Goal: Check status

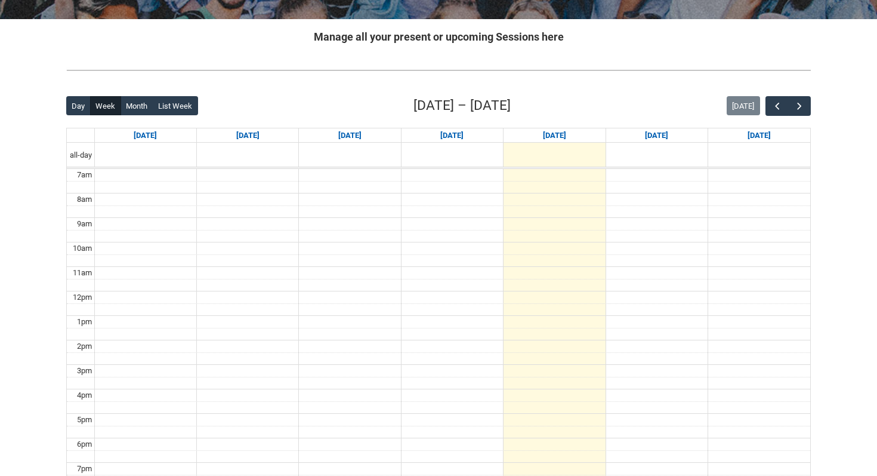
scroll to position [211, 0]
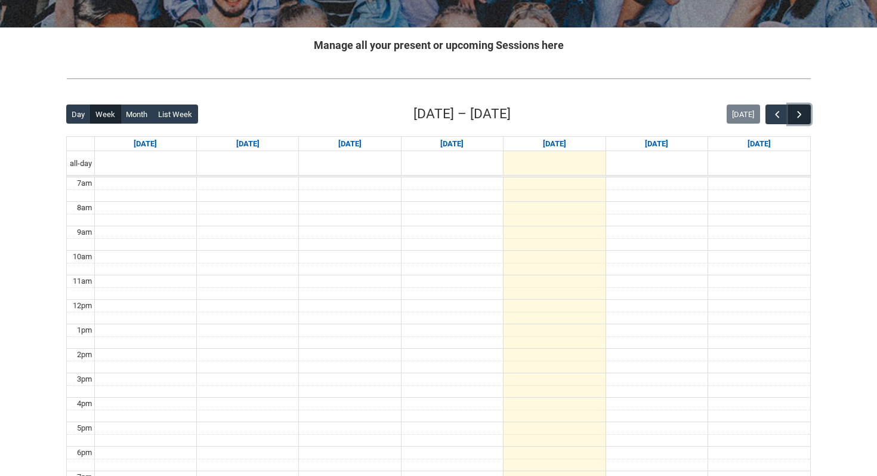
click at [800, 115] on span "button" at bounding box center [800, 115] width 12 height 12
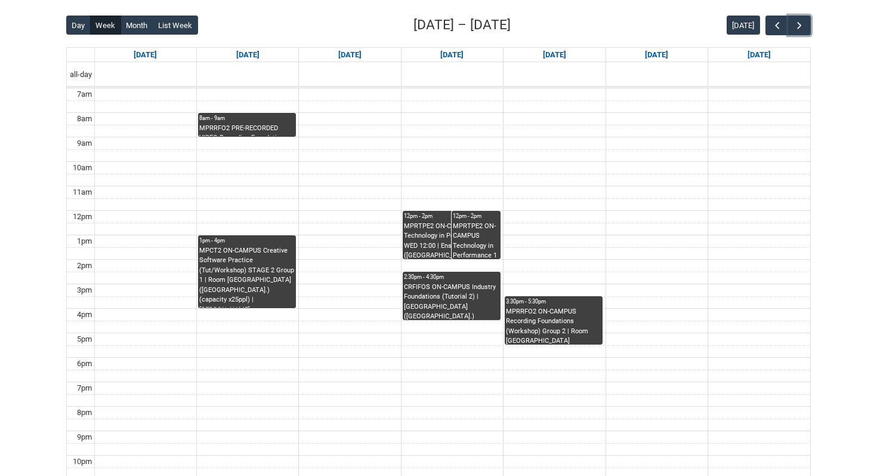
scroll to position [301, 0]
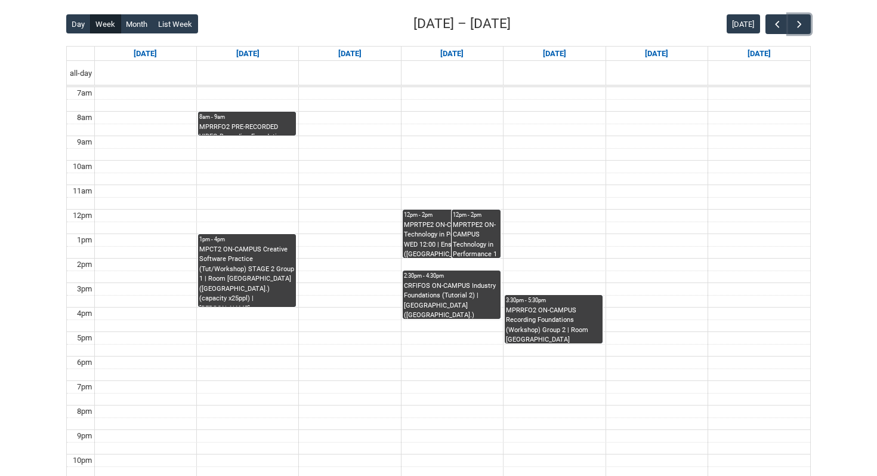
click at [554, 322] on div "MPRRFO2 ON-CAMPUS Recording Foundations (Workshop) Group 2 | Room [GEOGRAPHIC_D…" at bounding box center [553, 324] width 95 height 38
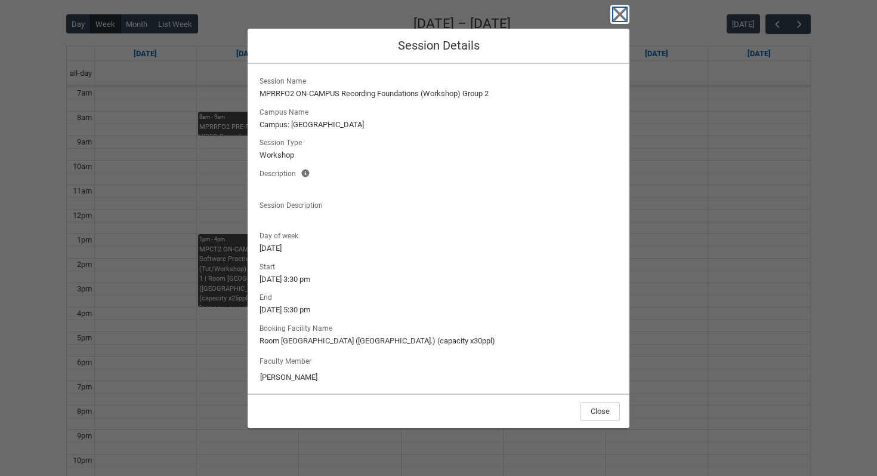
click at [617, 14] on icon "button" at bounding box center [619, 14] width 19 height 19
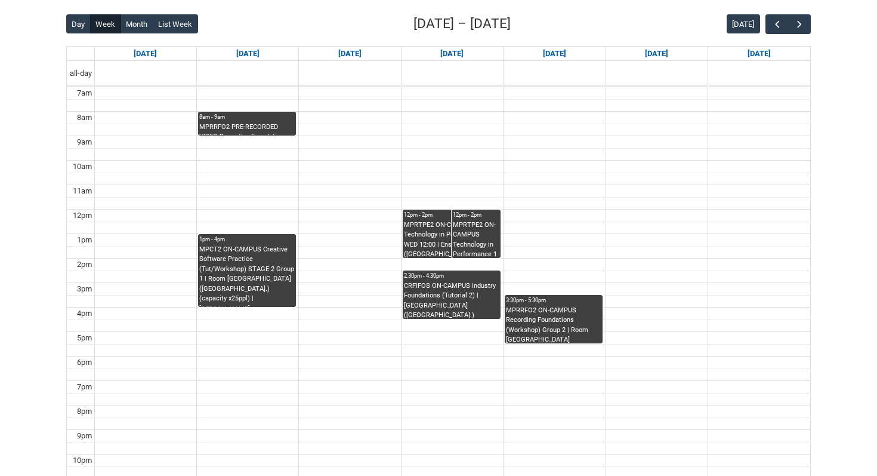
click at [545, 313] on div "MPRRFO2 ON-CAMPUS Recording Foundations (Workshop) Group 2 | Room [GEOGRAPHIC_D…" at bounding box center [553, 324] width 95 height 38
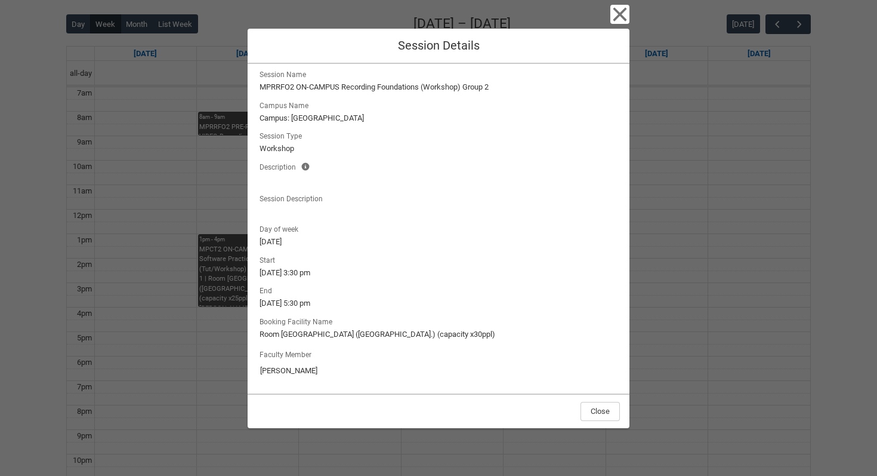
scroll to position [0, 0]
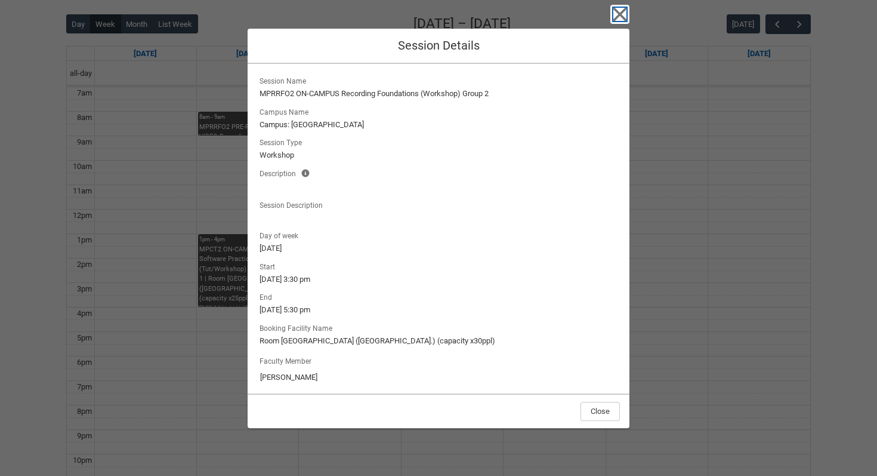
click at [619, 15] on icon "button" at bounding box center [620, 15] width 14 height 14
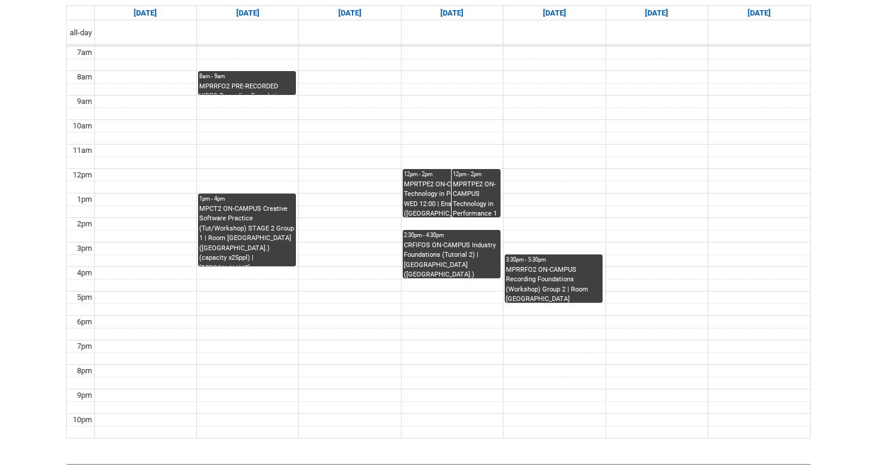
scroll to position [338, 0]
